Goal: Download file/media: Download file/media

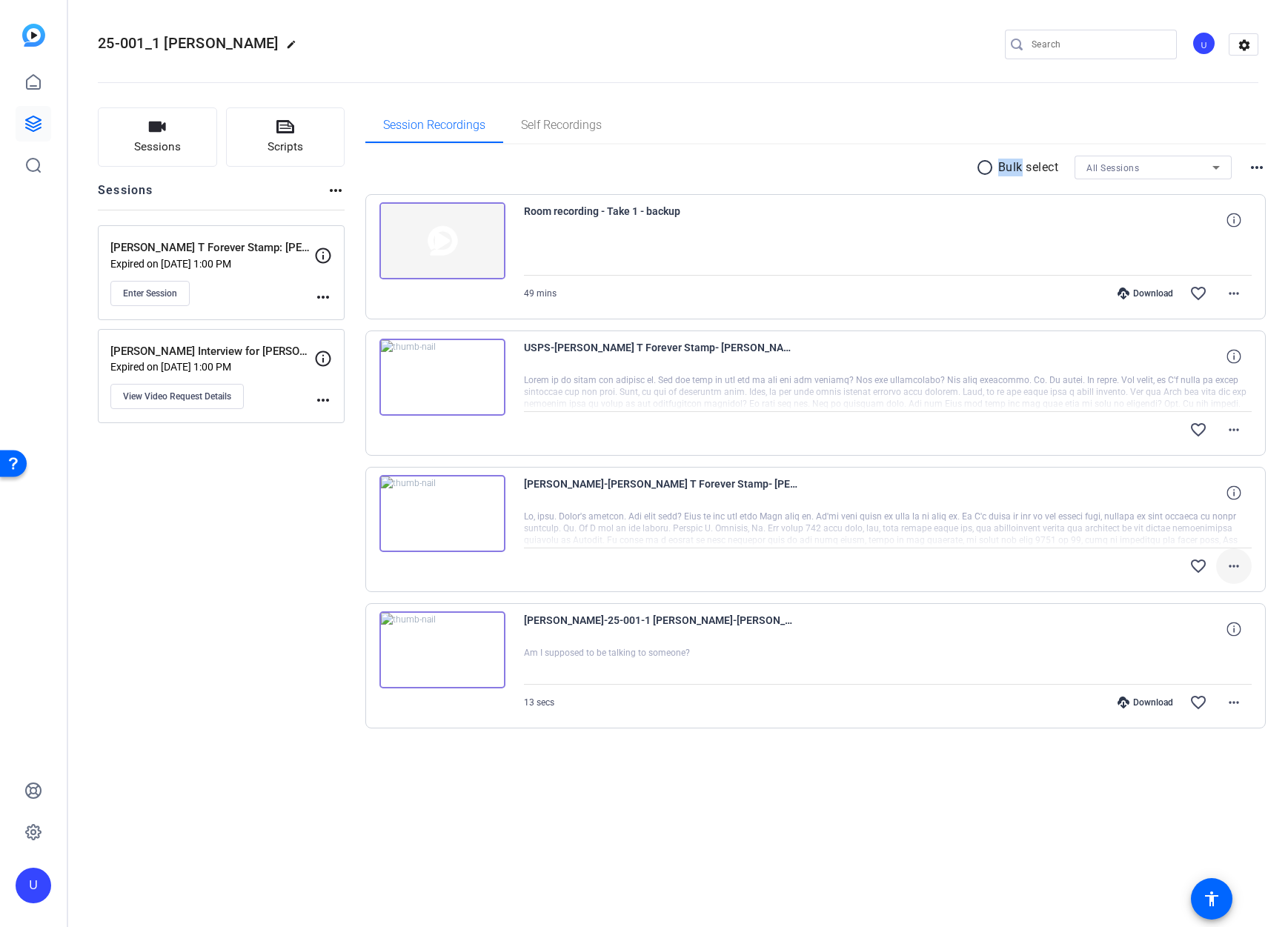
click at [1218, 567] on span at bounding box center [1233, 566] width 35 height 35
click at [1215, 595] on span "Download Original" at bounding box center [1195, 597] width 89 height 18
click at [706, 480] on span "[PERSON_NAME]-[PERSON_NAME] T Forever Stamp- [PERSON_NAME]-1755703123512-webcam" at bounding box center [661, 493] width 274 height 35
click at [698, 495] on span "[PERSON_NAME]-[PERSON_NAME] T Forever Stamp- [PERSON_NAME]-1755703123512-webcam" at bounding box center [661, 493] width 274 height 35
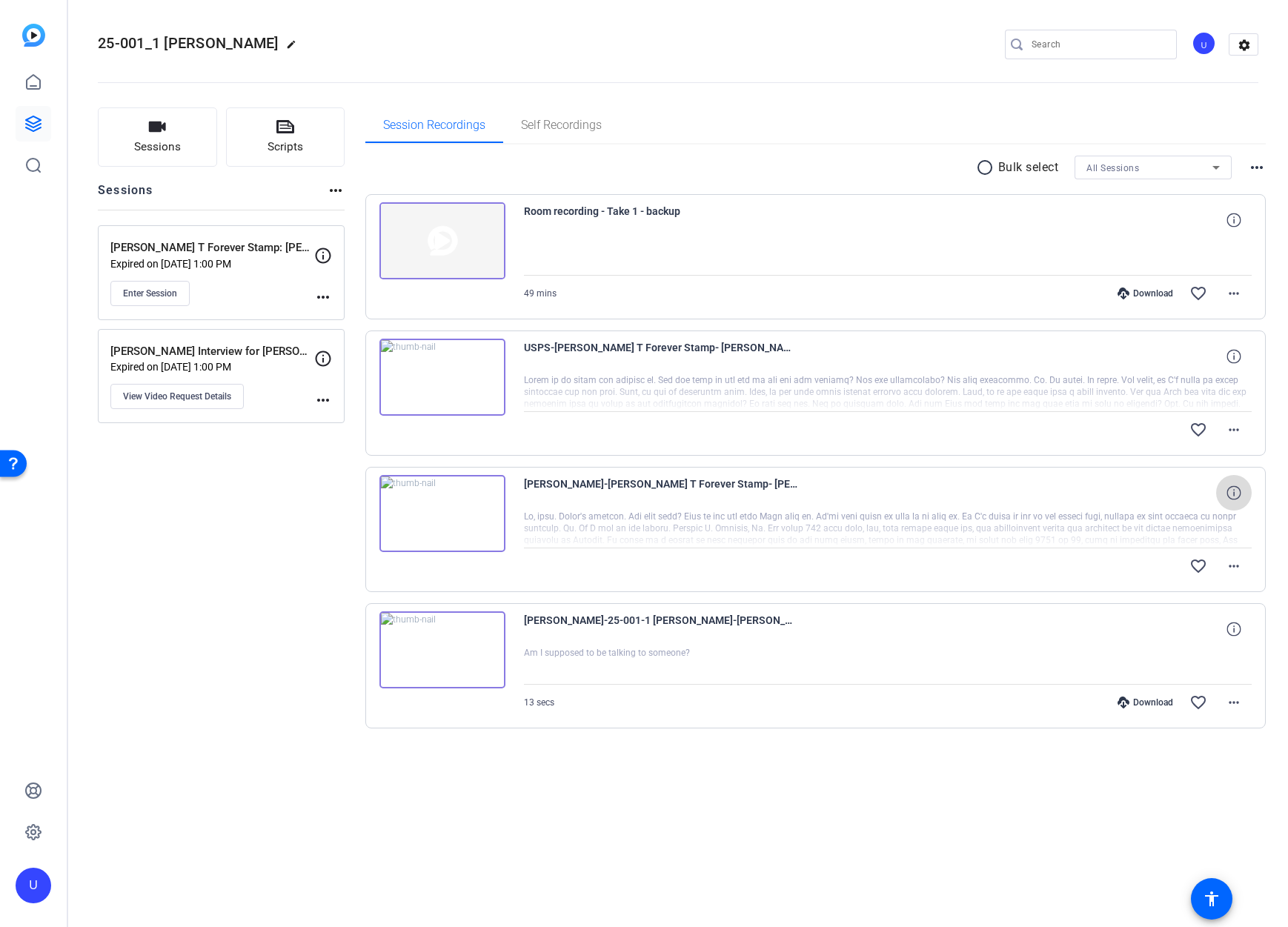
click at [1229, 503] on span at bounding box center [1233, 493] width 35 height 35
click at [1225, 560] on mat-icon "more_horiz" at bounding box center [1233, 566] width 18 height 18
click at [955, 689] on div at bounding box center [644, 463] width 1288 height 927
click at [1236, 568] on mat-icon "more_horiz" at bounding box center [1233, 566] width 18 height 18
click at [1203, 615] on span "Share Original" at bounding box center [1195, 615] width 89 height 18
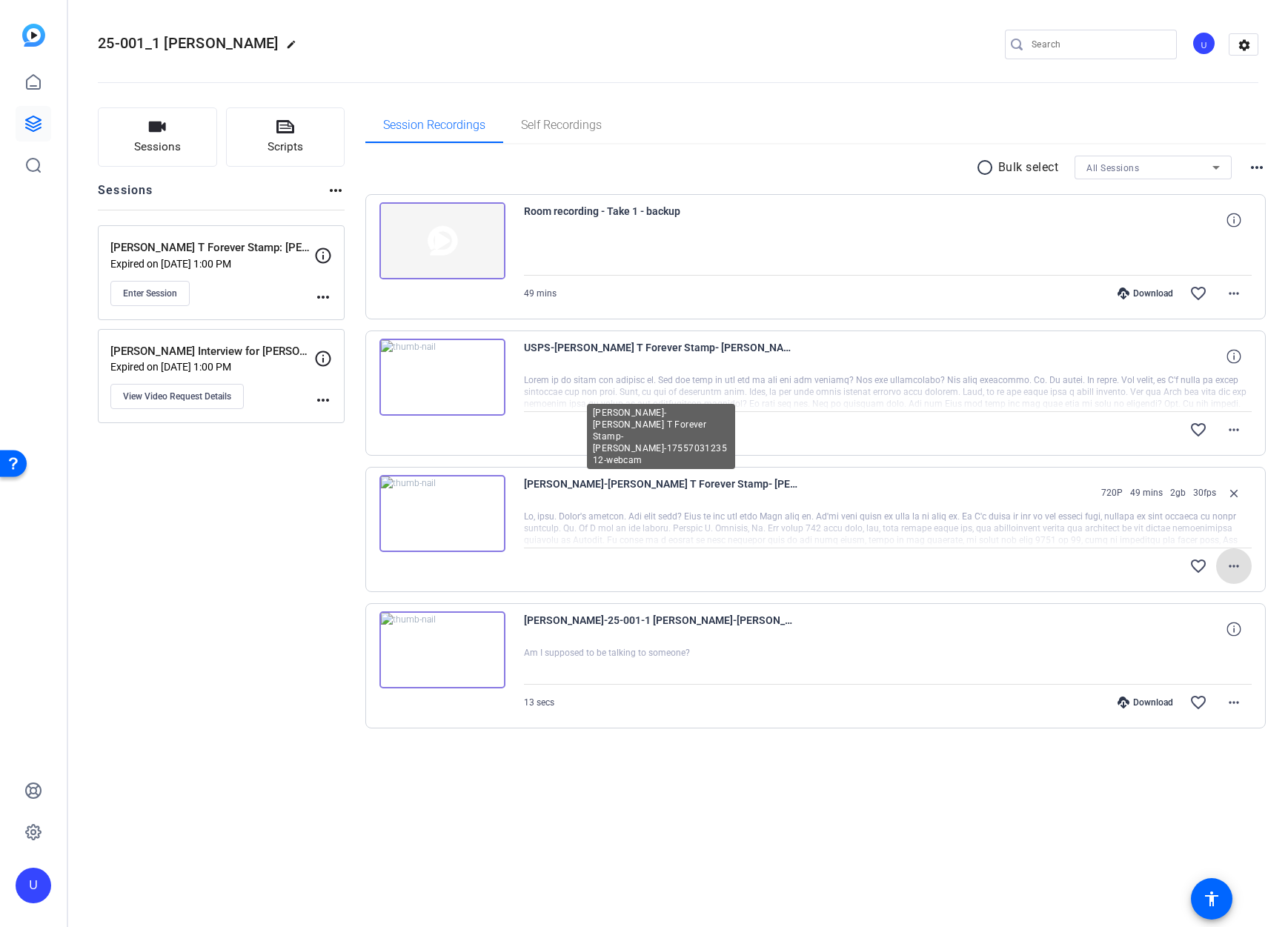
click at [698, 479] on span "[PERSON_NAME]-[PERSON_NAME] T Forever Stamp- [PERSON_NAME]-1755703123512-webcam" at bounding box center [661, 493] width 274 height 35
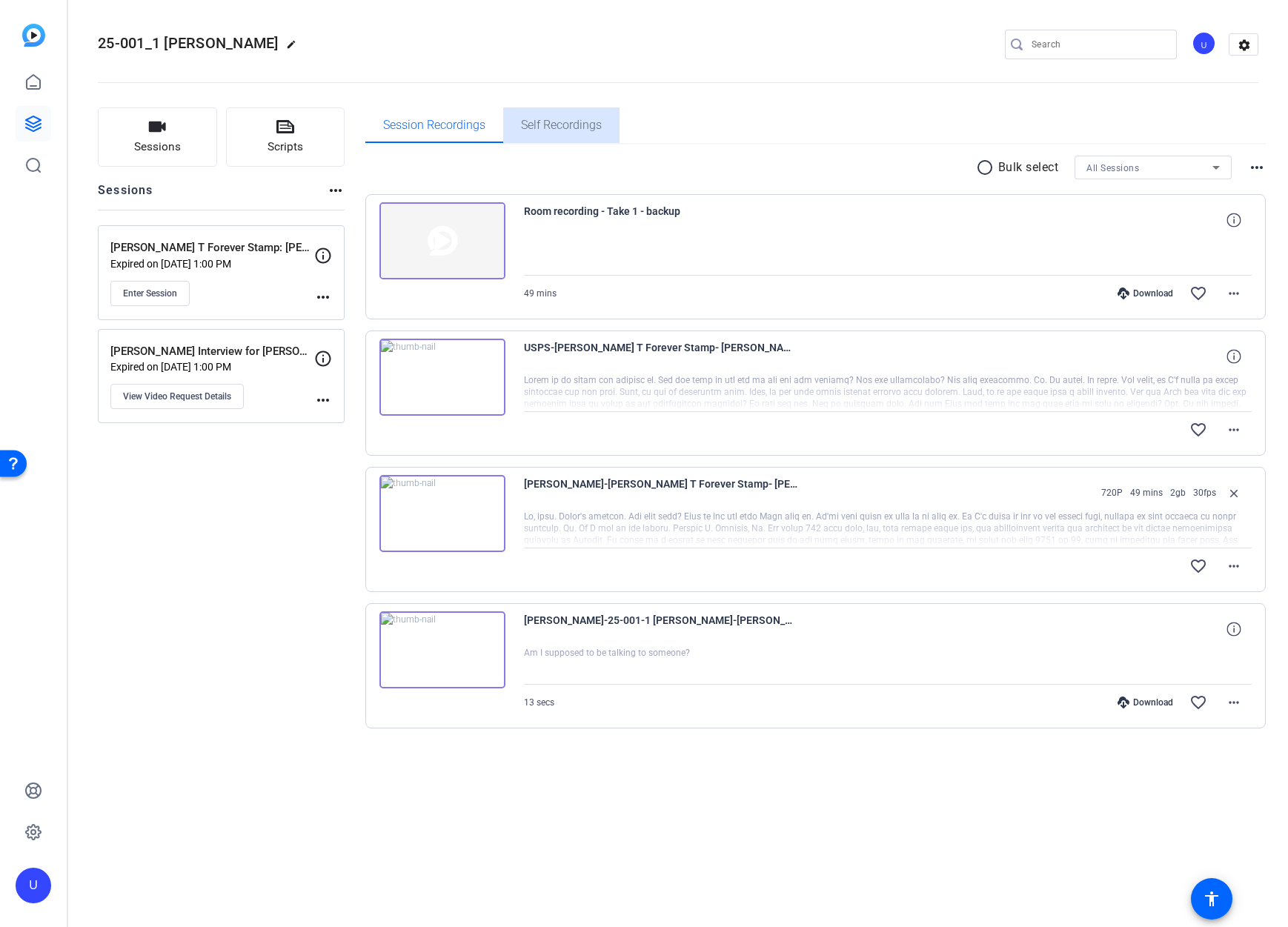
click at [573, 124] on span "Self Recordings" at bounding box center [561, 125] width 81 height 12
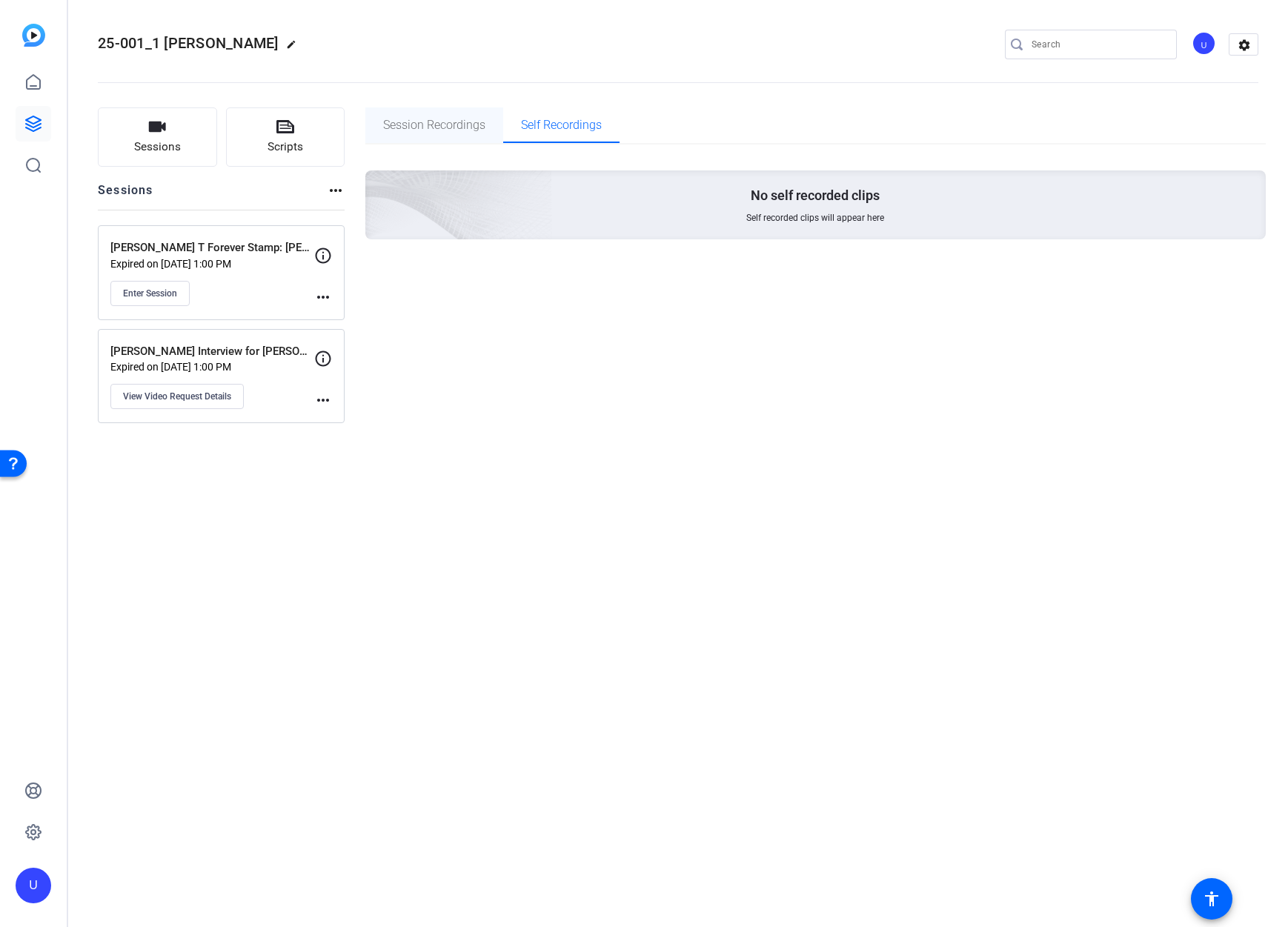
click at [445, 130] on span "Session Recordings" at bounding box center [434, 125] width 102 height 12
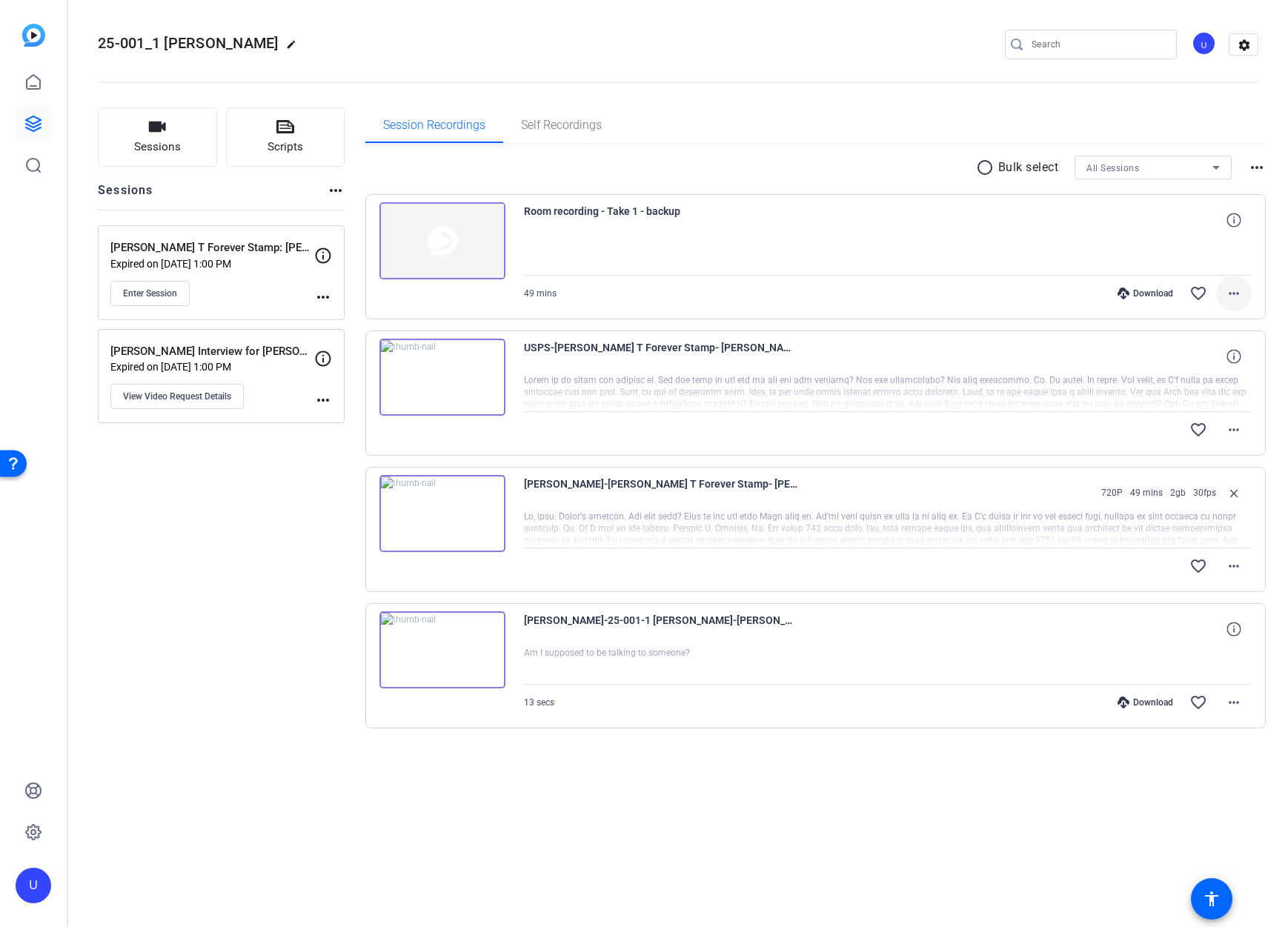
click at [1238, 292] on mat-icon "more_horiz" at bounding box center [1233, 293] width 18 height 18
click at [1238, 292] on div at bounding box center [644, 463] width 1288 height 927
click at [1230, 224] on icon at bounding box center [1232, 219] width 14 height 14
click at [457, 517] on img at bounding box center [442, 514] width 126 height 77
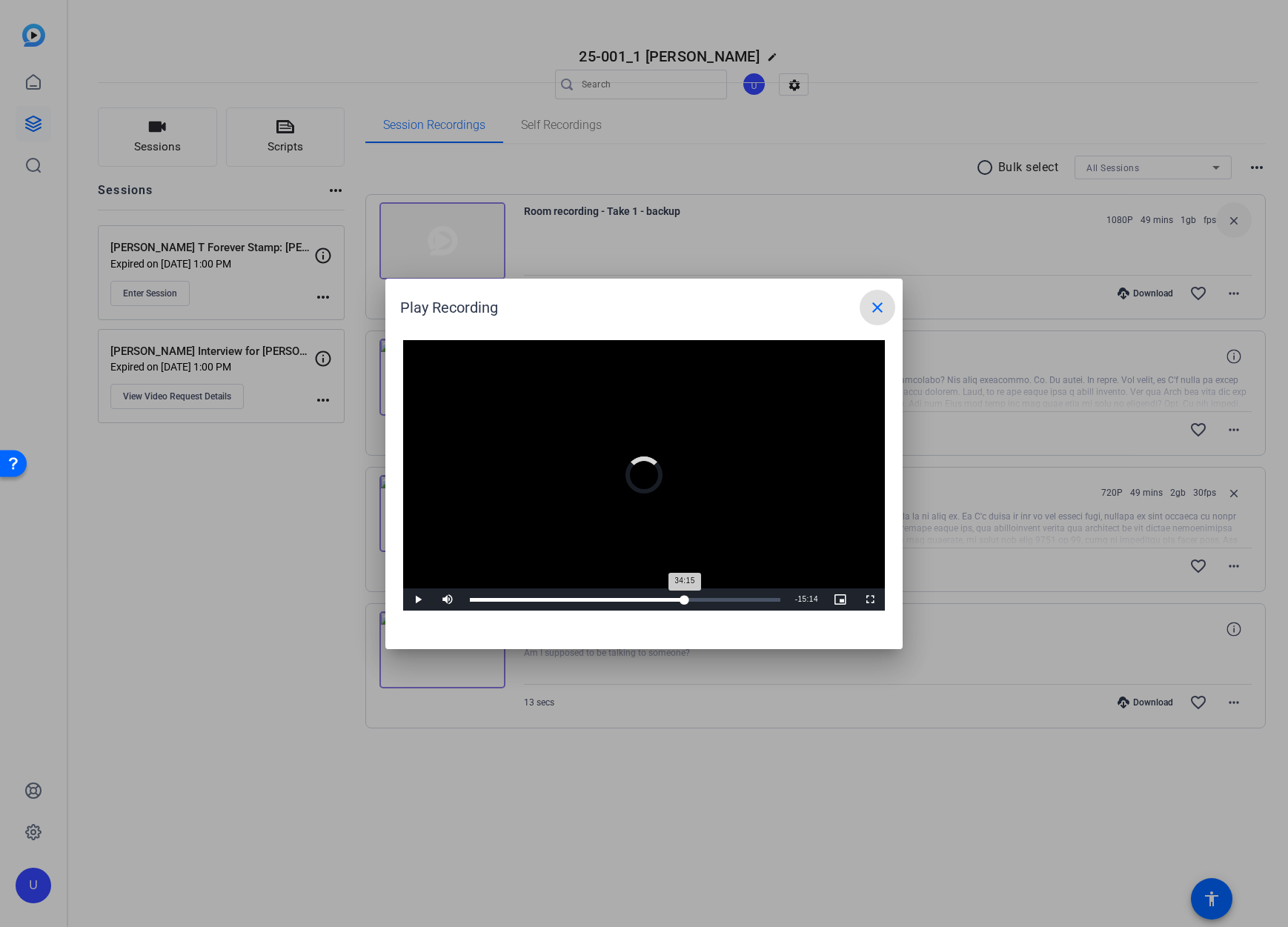
click at [685, 605] on div "Loaded : 1.26% 34:15 34:15" at bounding box center [625, 599] width 325 height 23
click at [884, 303] on mat-icon "close" at bounding box center [877, 308] width 18 height 18
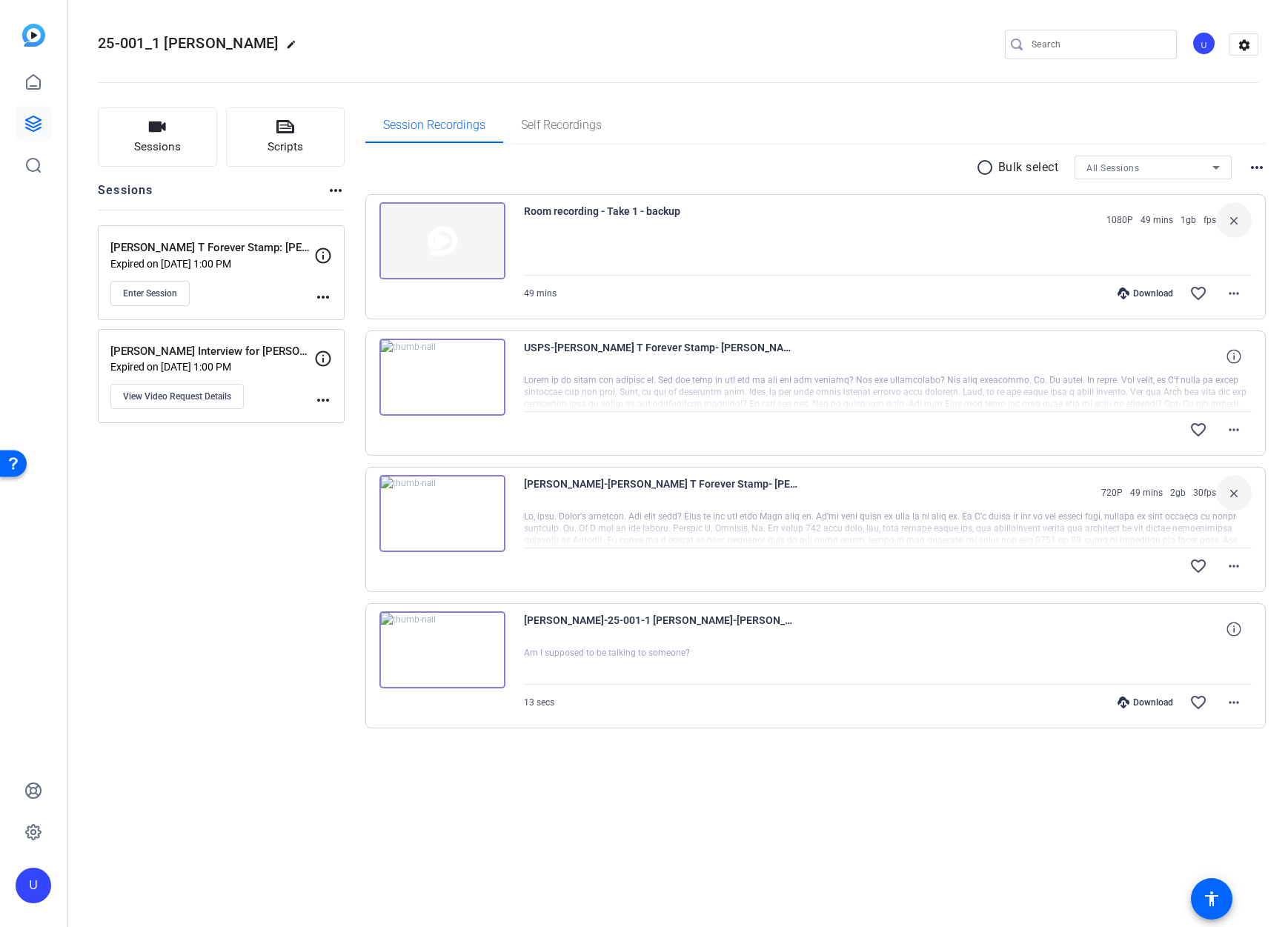
click at [1231, 495] on mat-icon "close" at bounding box center [1233, 493] width 18 height 19
click at [1236, 499] on icon at bounding box center [1232, 491] width 14 height 14
click at [1233, 564] on mat-icon "more_horiz" at bounding box center [1233, 566] width 18 height 18
click at [986, 808] on div at bounding box center [644, 463] width 1288 height 927
click at [218, 404] on button "View Video Request Details" at bounding box center [177, 395] width 134 height 25
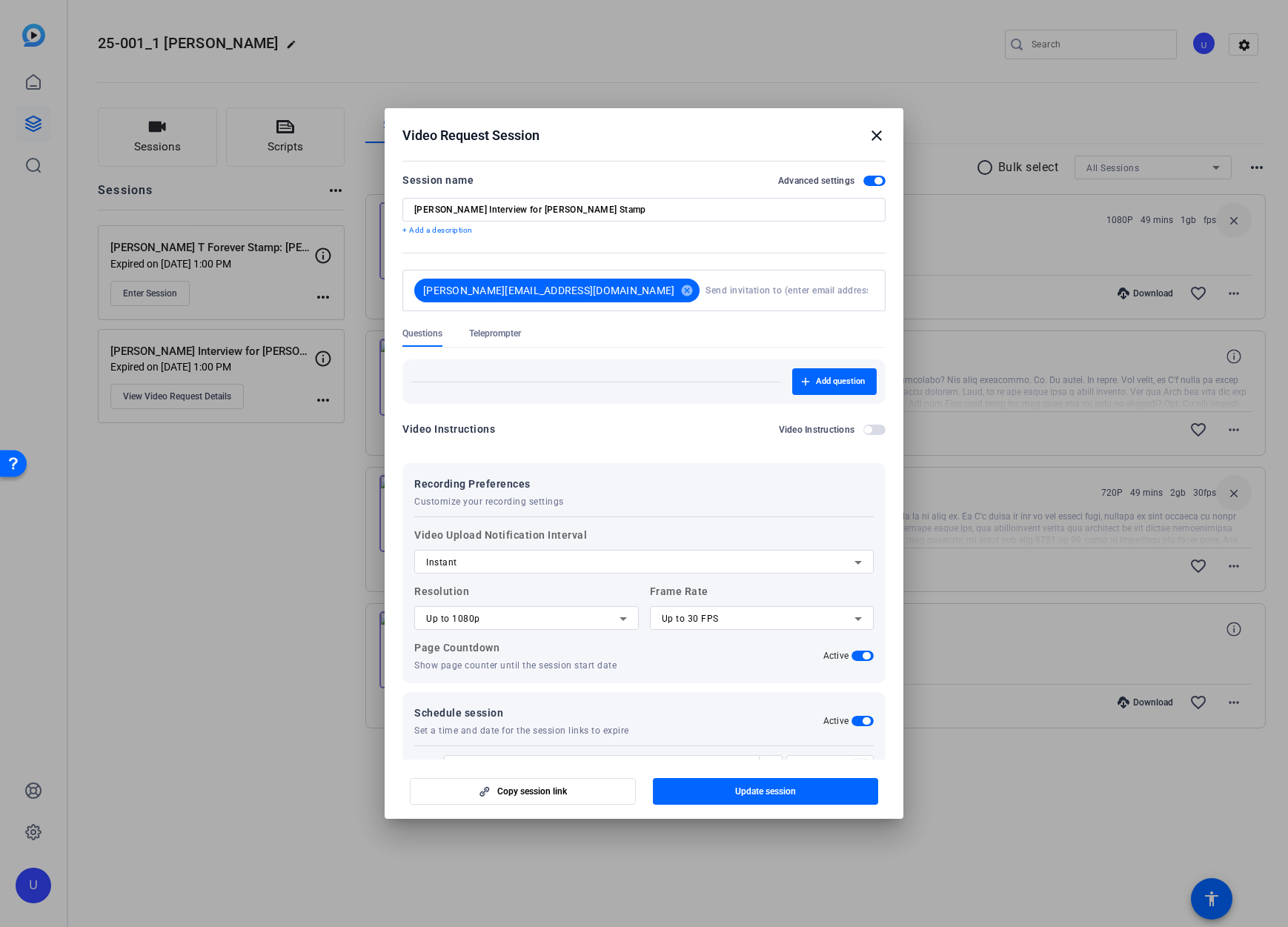
scroll to position [81, 0]
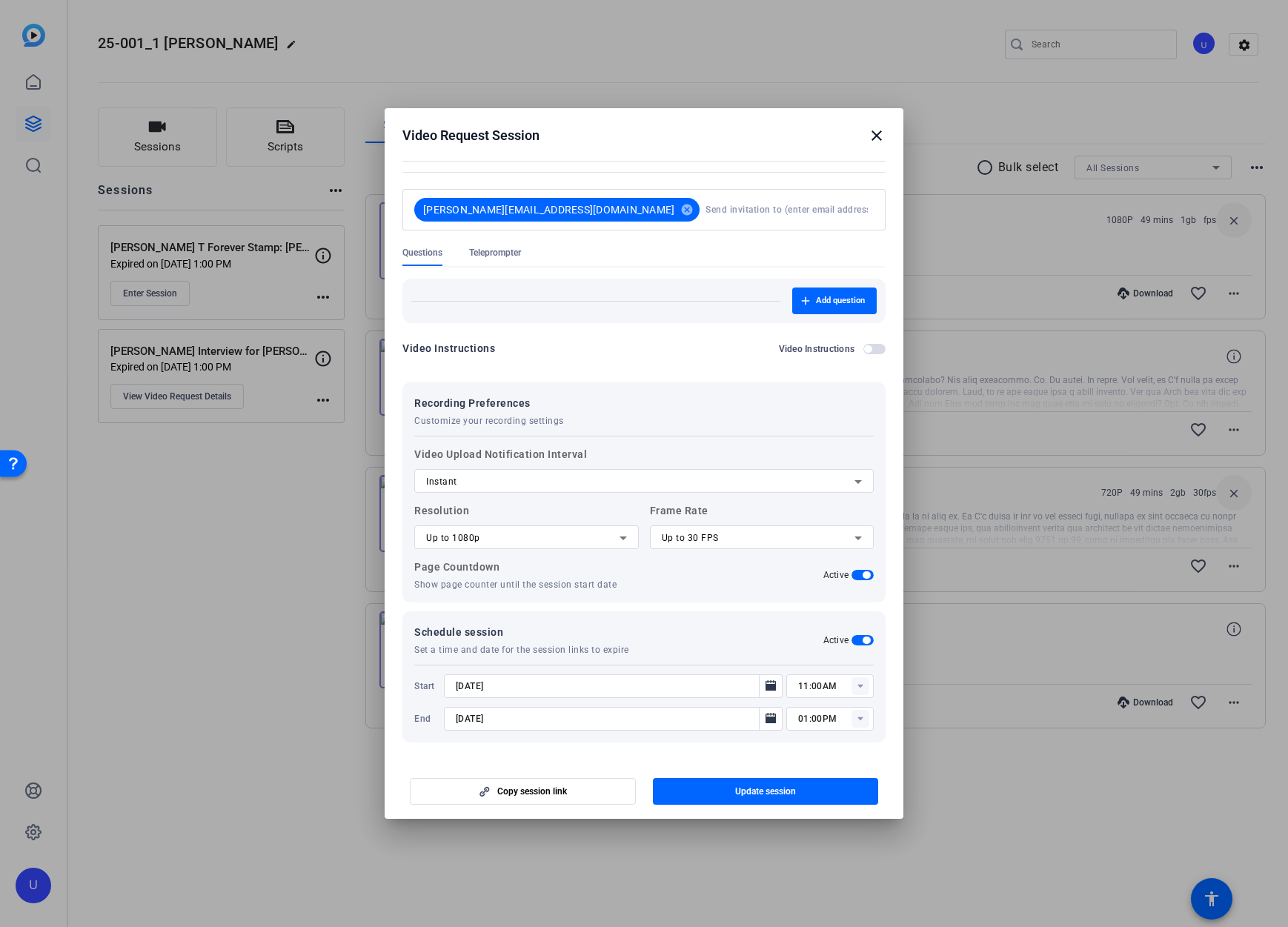
click at [877, 136] on mat-icon "close" at bounding box center [876, 135] width 18 height 18
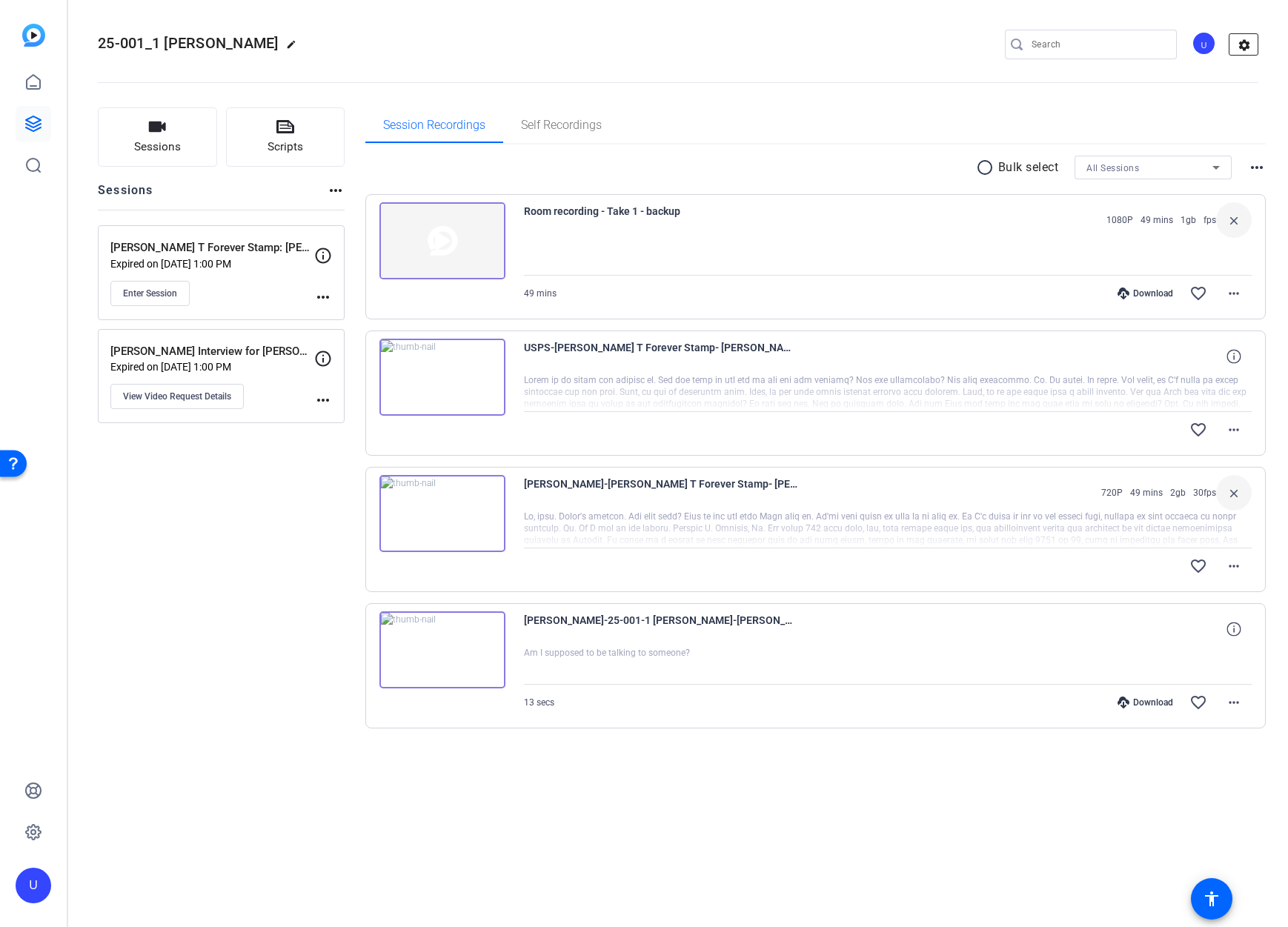
click at [1245, 48] on mat-icon "settings" at bounding box center [1244, 45] width 30 height 23
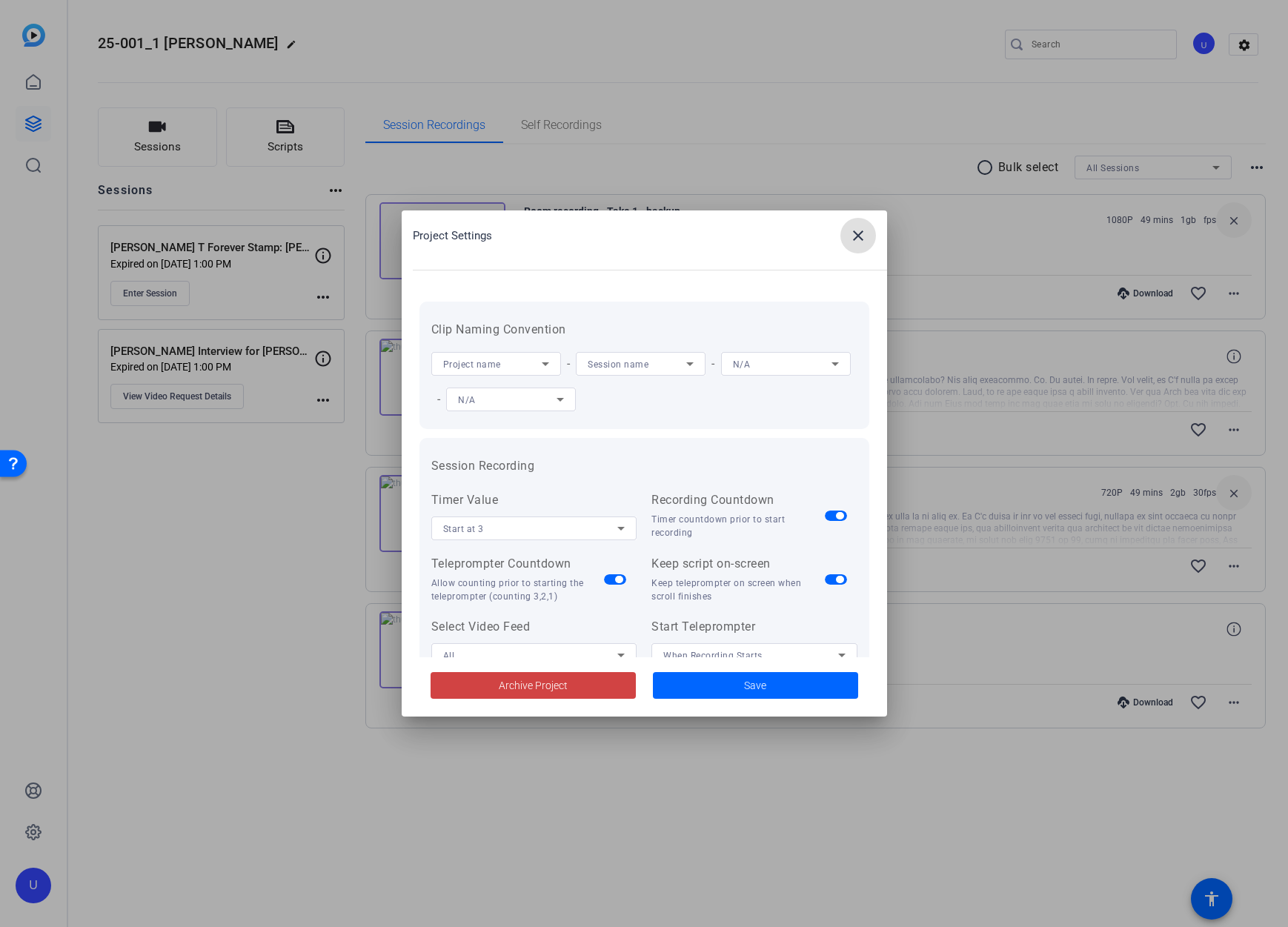
scroll to position [306, 0]
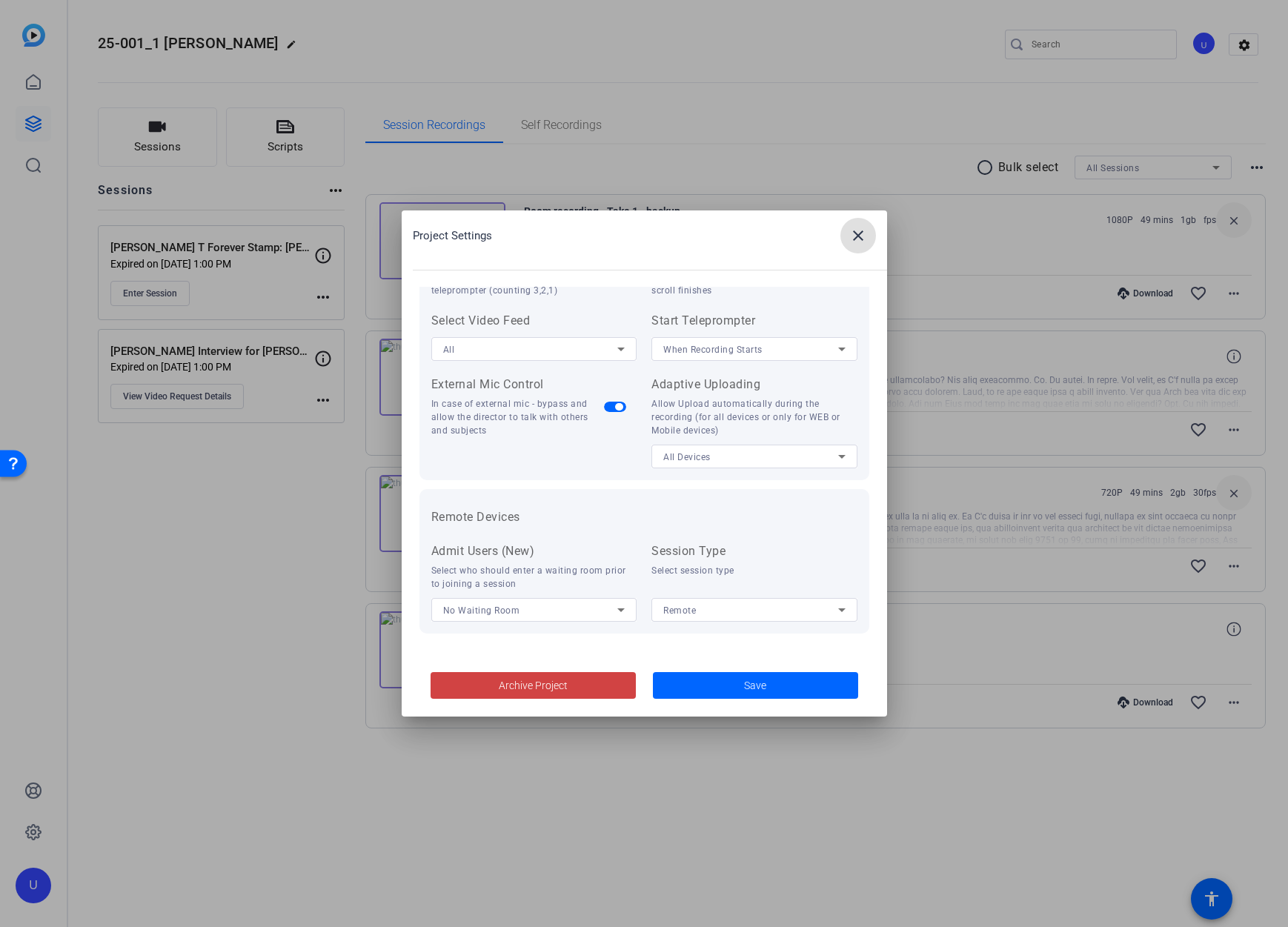
click at [872, 232] on span at bounding box center [858, 235] width 35 height 35
